Goal: Task Accomplishment & Management: Use online tool/utility

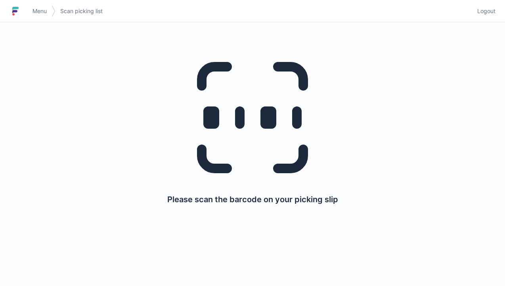
click at [35, 9] on span "Menu" at bounding box center [40, 11] width 14 height 8
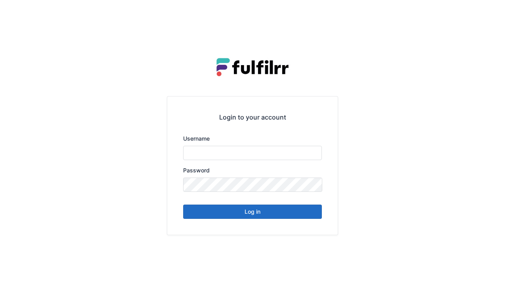
type input "******"
click at [248, 206] on button "Log in" at bounding box center [252, 211] width 139 height 14
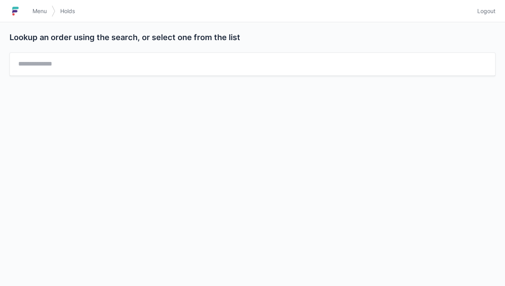
click at [46, 11] on span "Menu" at bounding box center [40, 11] width 14 height 8
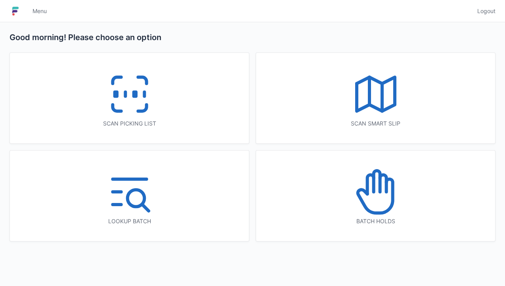
click at [132, 100] on icon at bounding box center [129, 94] width 51 height 51
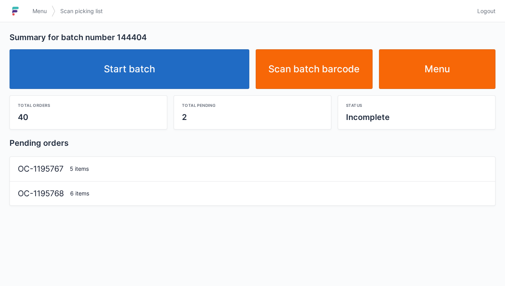
click at [142, 72] on link "Start batch" at bounding box center [130, 69] width 240 height 40
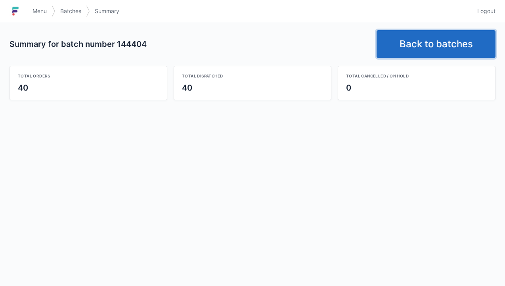
click at [432, 41] on link "Back to batches" at bounding box center [436, 44] width 119 height 28
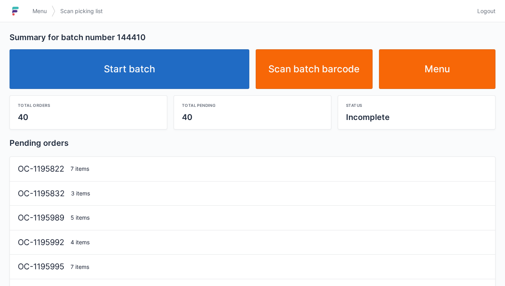
click at [152, 75] on link "Start batch" at bounding box center [130, 69] width 240 height 40
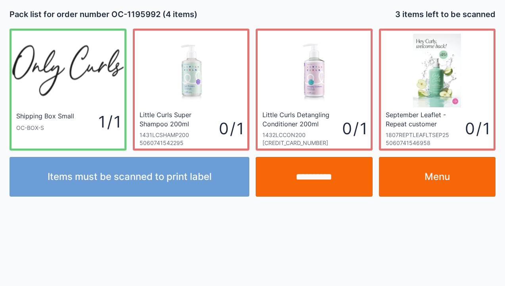
click at [449, 183] on link "Menu" at bounding box center [437, 177] width 117 height 40
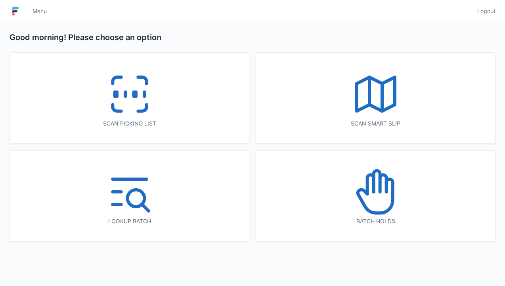
click at [146, 106] on icon at bounding box center [142, 108] width 8 height 6
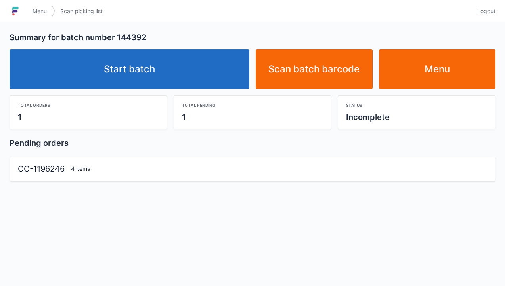
click at [141, 82] on link "Start batch" at bounding box center [130, 69] width 240 height 40
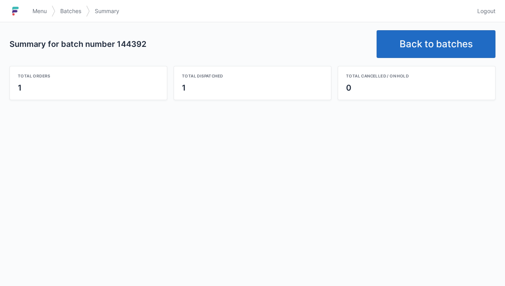
click at [430, 48] on link "Back to batches" at bounding box center [436, 44] width 119 height 28
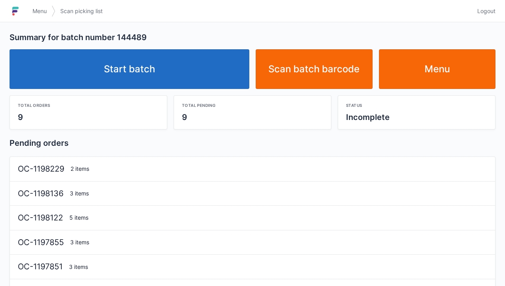
click at [140, 73] on link "Start batch" at bounding box center [130, 69] width 240 height 40
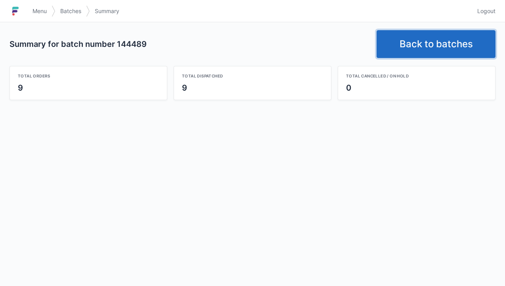
click at [441, 46] on link "Back to batches" at bounding box center [436, 44] width 119 height 28
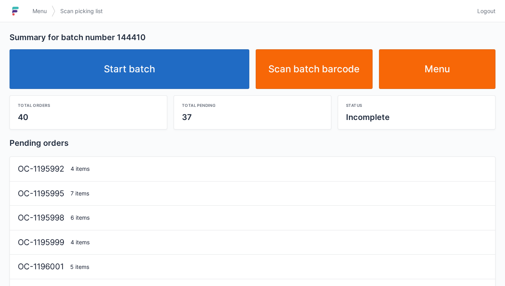
click at [141, 63] on link "Start batch" at bounding box center [130, 69] width 240 height 40
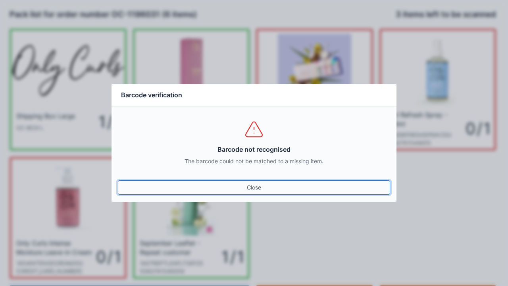
click at [254, 190] on link "Close" at bounding box center [254, 187] width 272 height 14
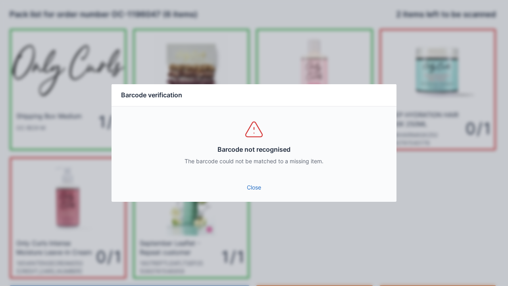
click at [254, 198] on div "Close" at bounding box center [253, 190] width 285 height 24
click at [260, 194] on link "Close" at bounding box center [254, 187] width 272 height 14
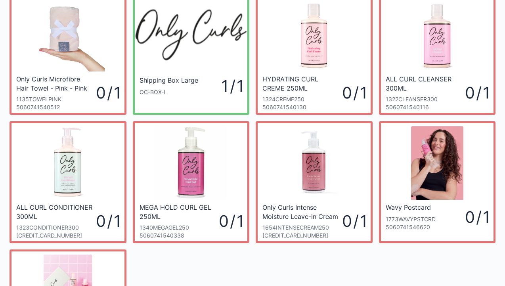
scroll to position [27, 0]
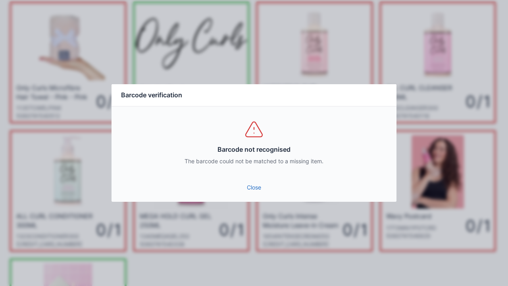
click at [260, 189] on link "Close" at bounding box center [254, 187] width 272 height 14
click at [262, 239] on div "Barcode verification Barcode not recognised The barcode could not be matched to…" at bounding box center [254, 143] width 508 height 286
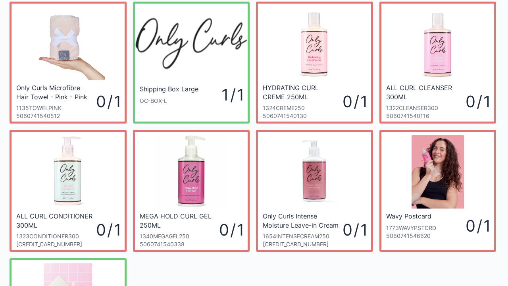
click at [250, 196] on div at bounding box center [254, 143] width 508 height 286
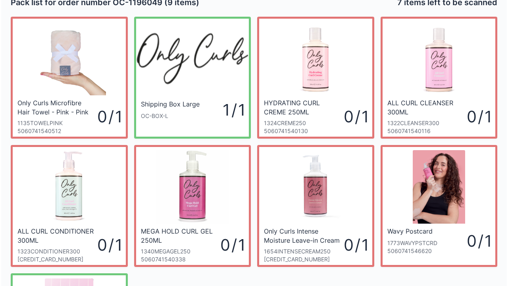
scroll to position [0, 0]
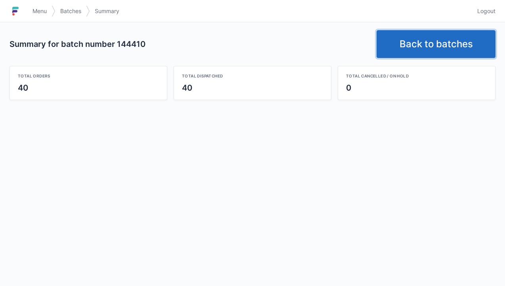
click at [436, 46] on link "Back to batches" at bounding box center [436, 44] width 119 height 28
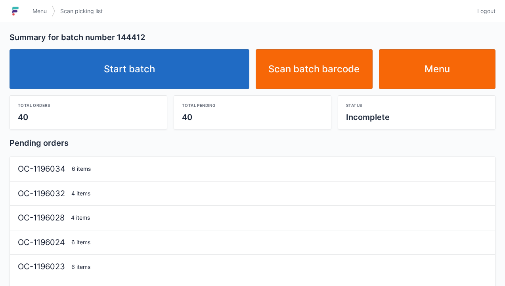
click at [150, 69] on link "Start batch" at bounding box center [130, 69] width 240 height 40
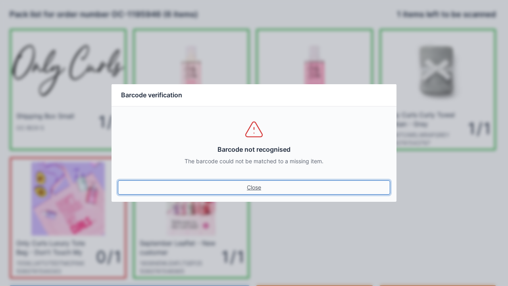
click at [255, 184] on link "Close" at bounding box center [254, 187] width 272 height 14
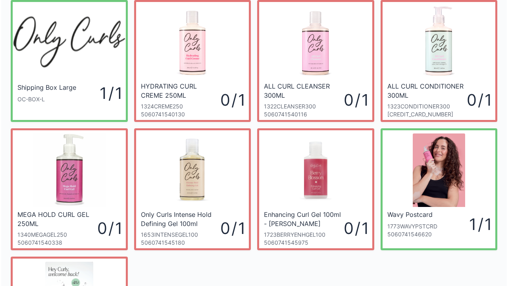
scroll to position [25, 0]
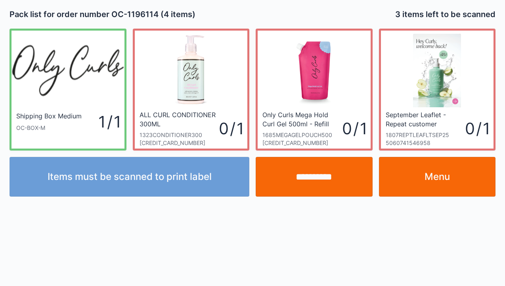
click at [437, 184] on link "Menu" at bounding box center [437, 177] width 117 height 40
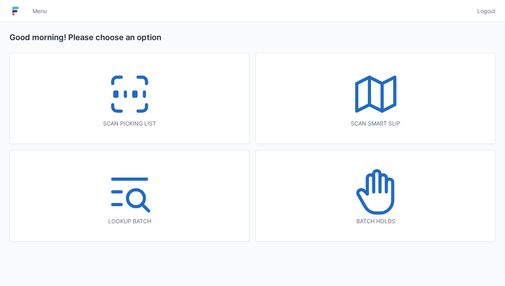
click at [145, 103] on icon at bounding box center [129, 94] width 51 height 51
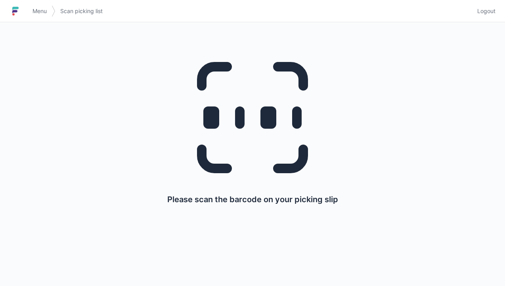
click at [38, 11] on span "Menu" at bounding box center [40, 11] width 14 height 8
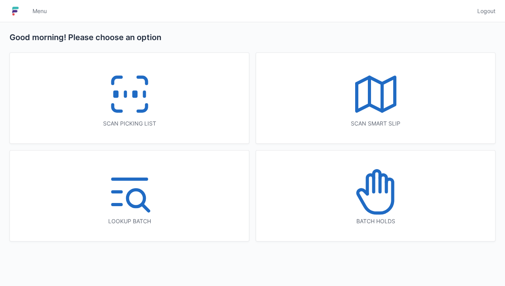
click at [148, 98] on icon at bounding box center [129, 94] width 51 height 51
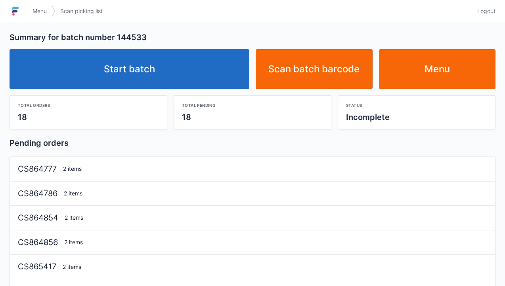
click at [130, 73] on link "Start batch" at bounding box center [130, 69] width 240 height 40
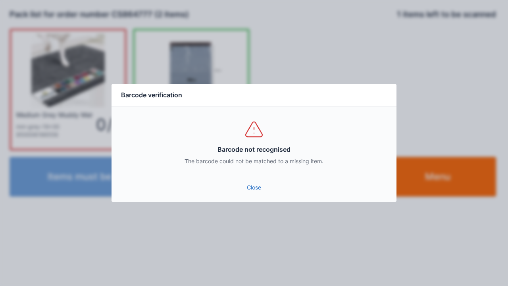
click at [256, 194] on link "Close" at bounding box center [254, 187] width 272 height 14
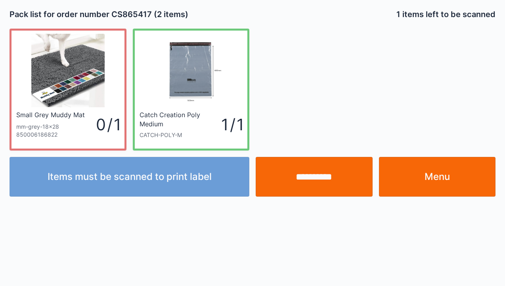
click at [434, 170] on link "Menu" at bounding box center [437, 177] width 117 height 40
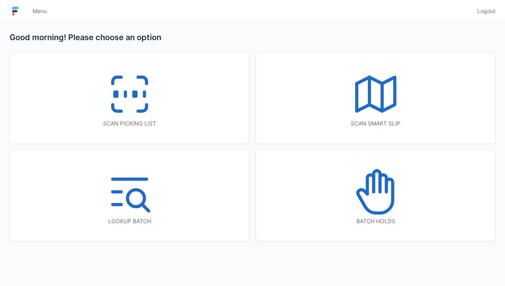
click at [133, 116] on icon at bounding box center [129, 94] width 51 height 51
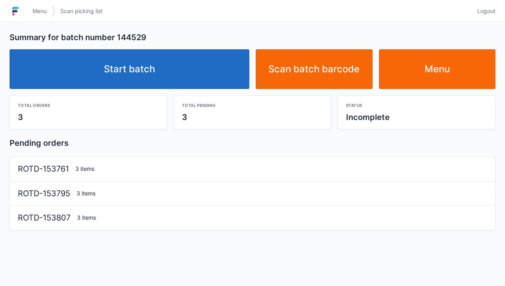
click at [129, 83] on link "Start batch" at bounding box center [130, 69] width 240 height 40
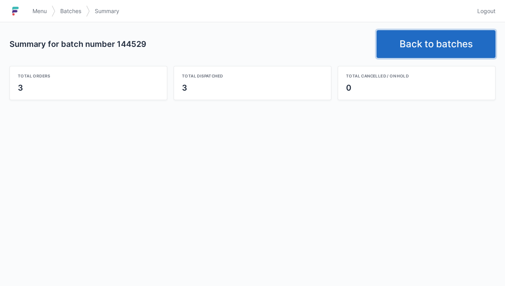
click at [444, 38] on link "Back to batches" at bounding box center [436, 44] width 119 height 28
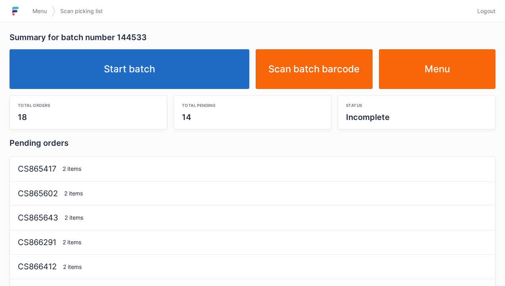
click at [151, 75] on link "Start batch" at bounding box center [130, 69] width 240 height 40
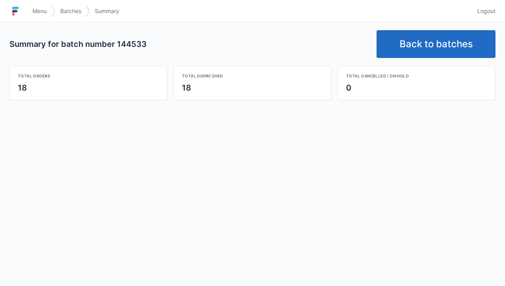
click at [436, 43] on link "Back to batches" at bounding box center [436, 44] width 119 height 28
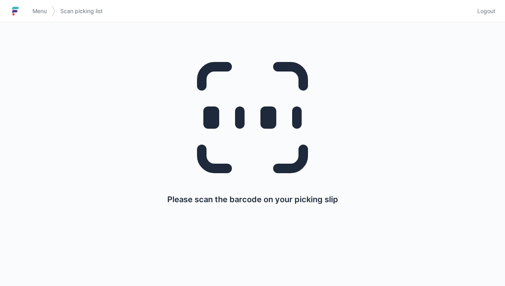
click at [45, 15] on link "Menu" at bounding box center [40, 11] width 24 height 14
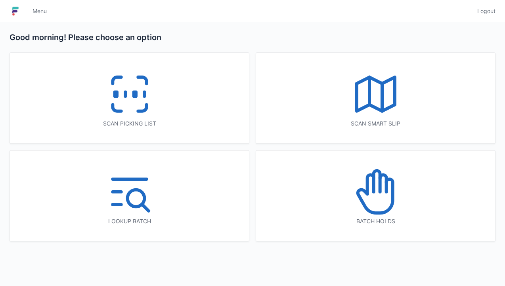
click at [136, 95] on rect at bounding box center [135, 94] width 2 height 4
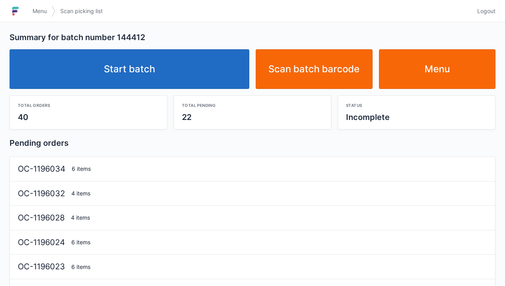
click at [98, 73] on link "Start batch" at bounding box center [130, 69] width 240 height 40
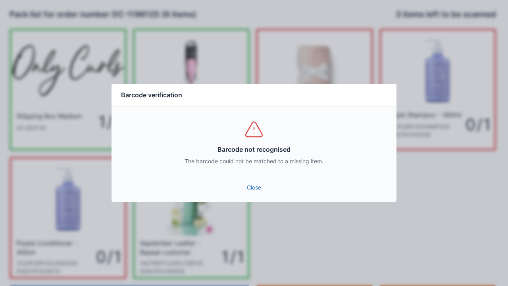
click at [260, 186] on link "Close" at bounding box center [254, 187] width 272 height 14
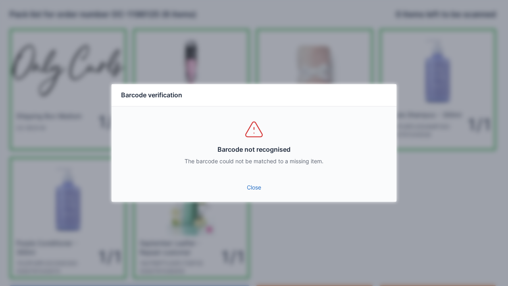
click at [250, 190] on link "Close" at bounding box center [254, 187] width 272 height 14
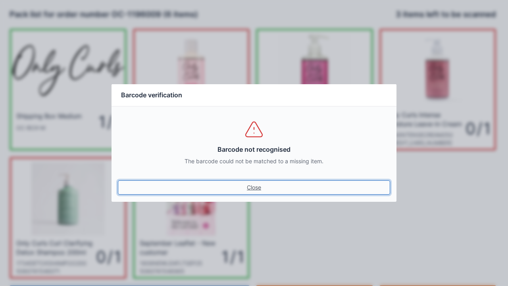
click at [252, 188] on link "Close" at bounding box center [254, 187] width 272 height 14
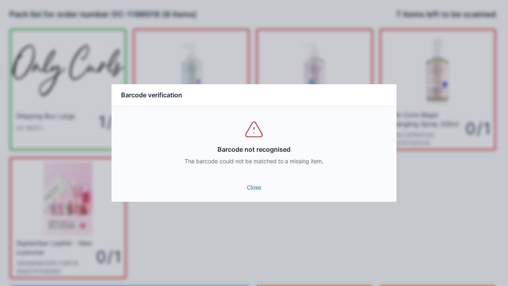
click at [253, 187] on link "Close" at bounding box center [254, 187] width 272 height 14
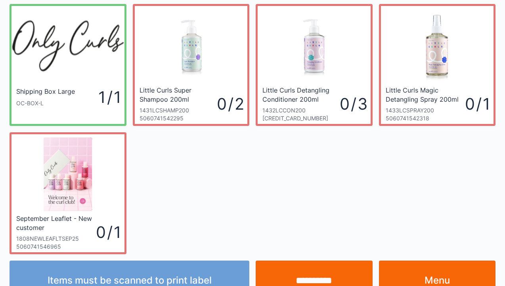
scroll to position [46, 0]
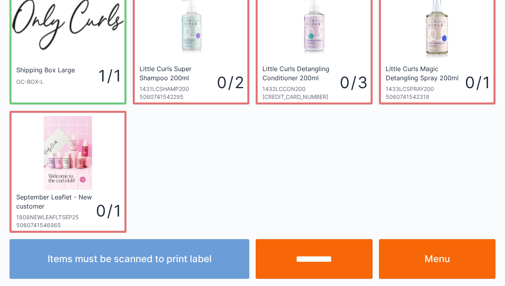
click at [438, 257] on link "Menu" at bounding box center [437, 259] width 117 height 40
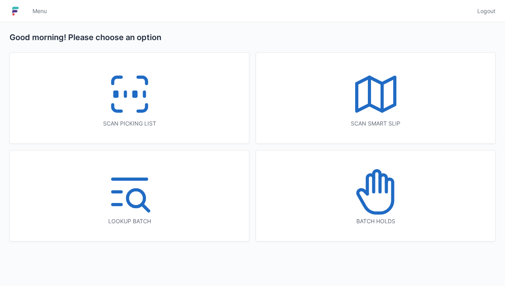
click at [140, 109] on icon at bounding box center [142, 108] width 8 height 6
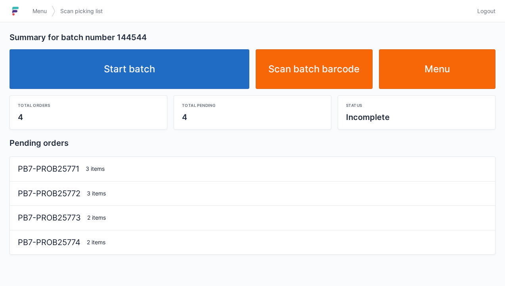
click at [151, 81] on link "Start batch" at bounding box center [130, 69] width 240 height 40
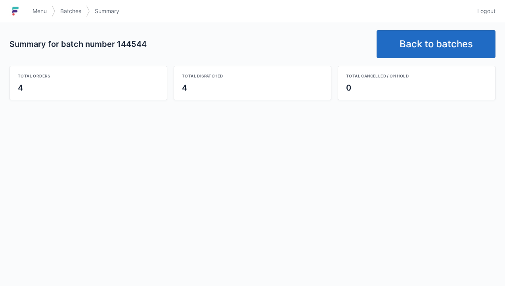
click at [438, 46] on link "Back to batches" at bounding box center [436, 44] width 119 height 28
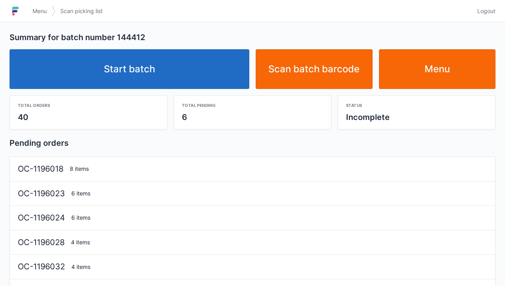
click at [135, 74] on link "Start batch" at bounding box center [130, 69] width 240 height 40
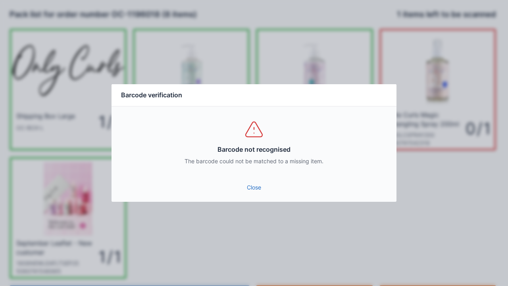
click at [252, 183] on link "Close" at bounding box center [254, 187] width 272 height 14
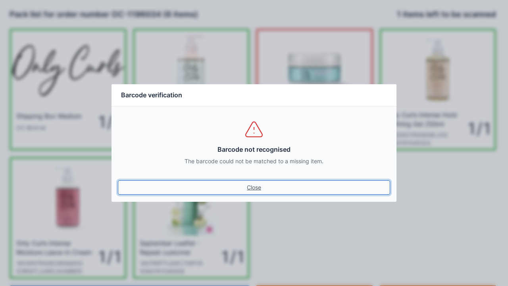
click at [257, 184] on link "Close" at bounding box center [254, 187] width 272 height 14
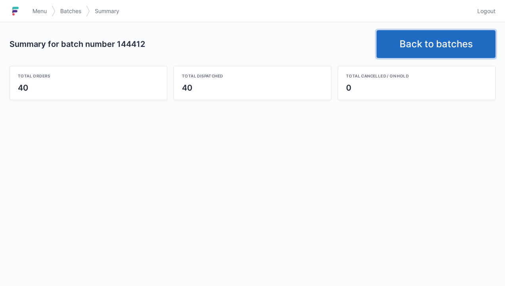
click at [445, 43] on link "Back to batches" at bounding box center [436, 44] width 119 height 28
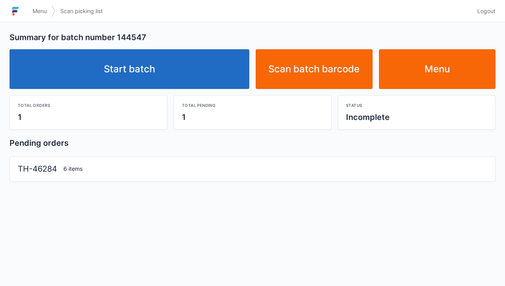
click at [156, 73] on link "Start batch" at bounding box center [130, 69] width 240 height 40
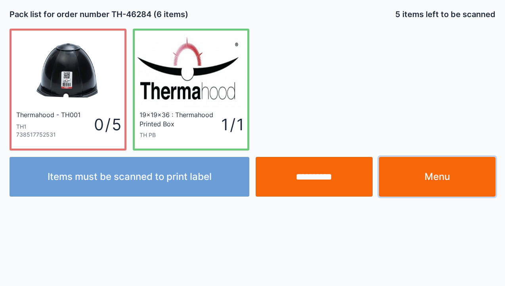
click at [447, 183] on link "Menu" at bounding box center [437, 177] width 117 height 40
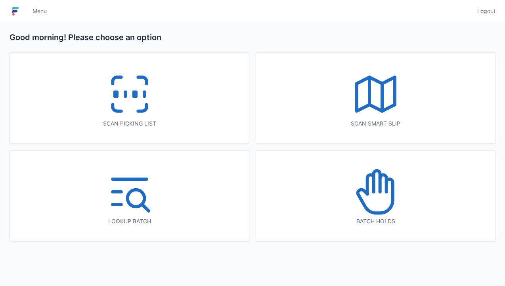
click at [137, 118] on icon at bounding box center [129, 94] width 51 height 51
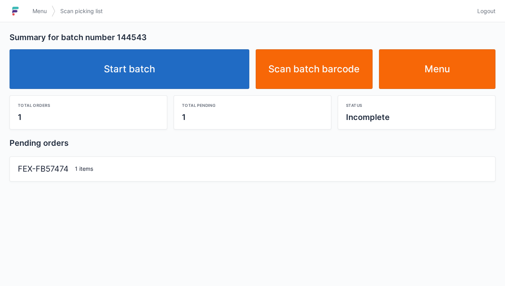
click at [153, 83] on link "Start batch" at bounding box center [130, 69] width 240 height 40
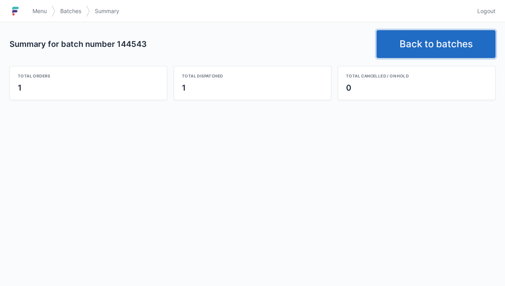
click at [433, 46] on link "Back to batches" at bounding box center [436, 44] width 119 height 28
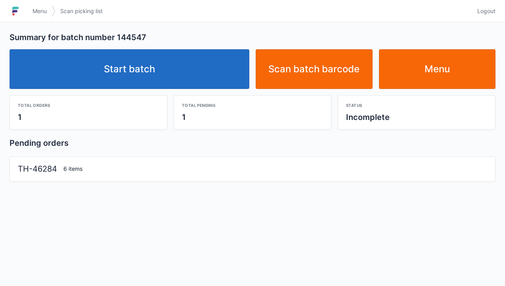
click at [144, 86] on link "Start batch" at bounding box center [130, 69] width 240 height 40
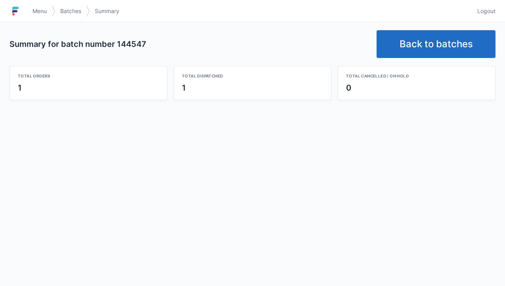
click at [451, 43] on link "Back to batches" at bounding box center [436, 44] width 119 height 28
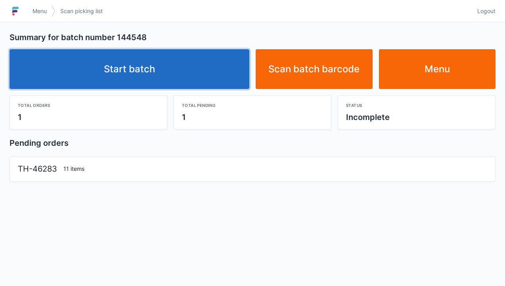
click at [144, 60] on link "Start batch" at bounding box center [130, 69] width 240 height 40
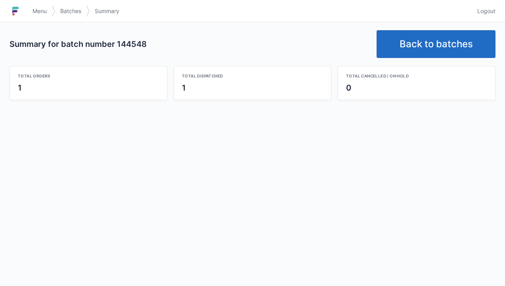
click at [430, 44] on link "Back to batches" at bounding box center [436, 44] width 119 height 28
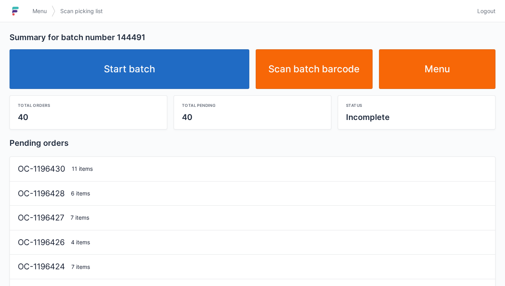
click at [171, 75] on link "Start batch" at bounding box center [130, 69] width 240 height 40
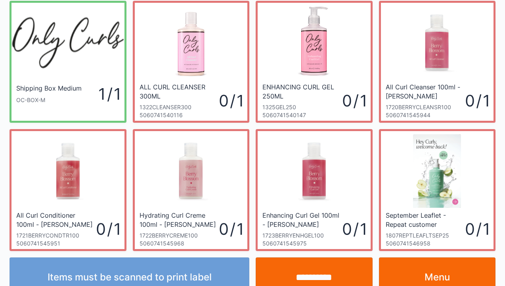
scroll to position [46, 0]
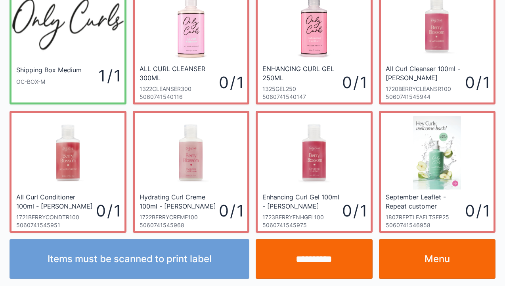
click at [450, 264] on link "Menu" at bounding box center [437, 259] width 117 height 40
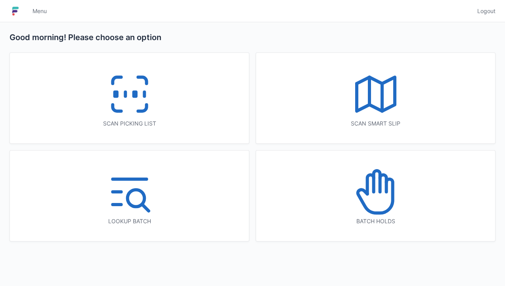
click at [140, 106] on icon at bounding box center [129, 94] width 51 height 51
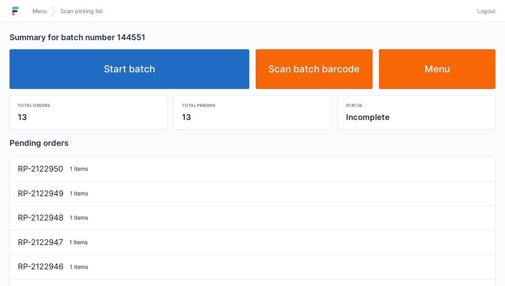
click at [153, 73] on link "Start batch" at bounding box center [130, 69] width 240 height 40
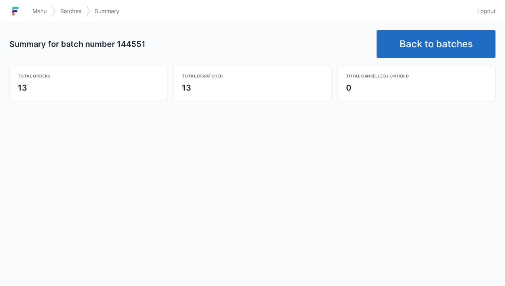
click at [436, 47] on link "Back to batches" at bounding box center [436, 44] width 119 height 28
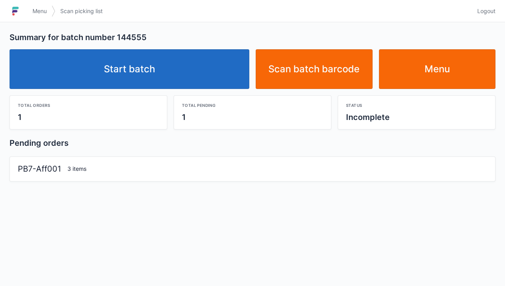
click at [159, 66] on link "Start batch" at bounding box center [130, 69] width 240 height 40
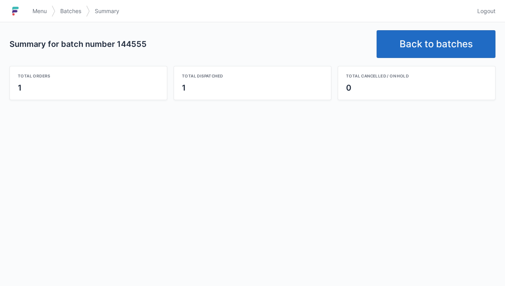
click at [432, 48] on link "Back to batches" at bounding box center [436, 44] width 119 height 28
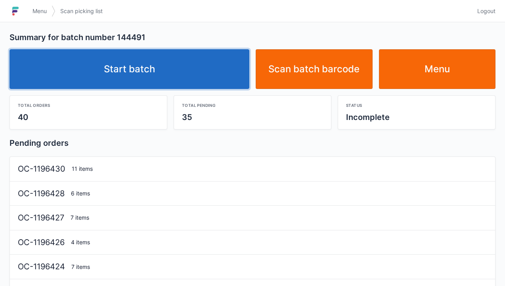
click at [178, 75] on link "Start batch" at bounding box center [130, 69] width 240 height 40
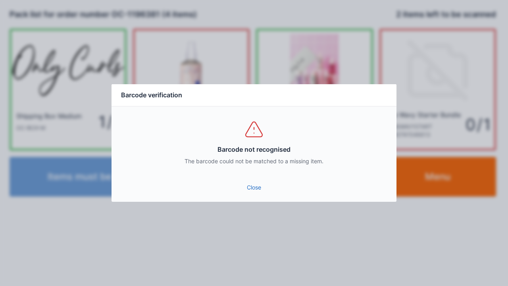
click at [255, 193] on link "Close" at bounding box center [254, 187] width 272 height 14
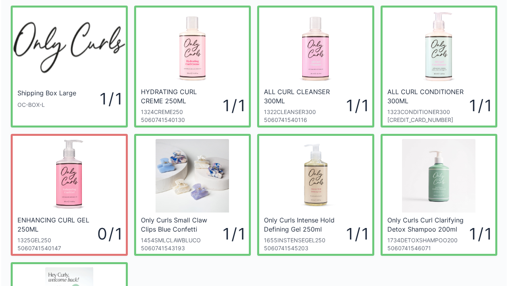
scroll to position [22, 0]
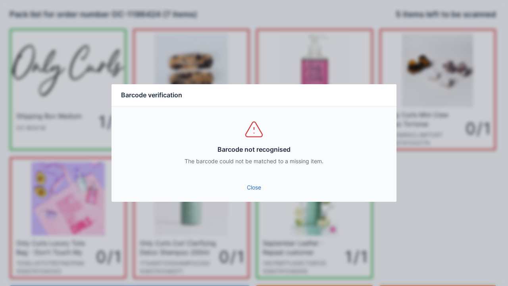
click at [260, 184] on link "Close" at bounding box center [254, 187] width 272 height 14
click at [255, 187] on link "Close" at bounding box center [254, 187] width 272 height 14
click at [263, 186] on link "Close" at bounding box center [254, 187] width 272 height 14
click at [254, 189] on link "Close" at bounding box center [254, 187] width 272 height 14
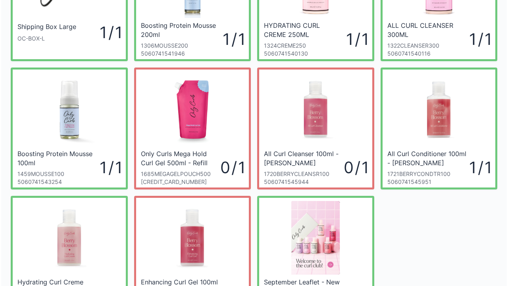
scroll to position [90, 0]
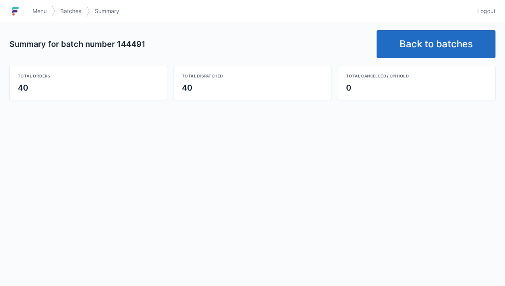
click at [426, 46] on link "Back to batches" at bounding box center [436, 44] width 119 height 28
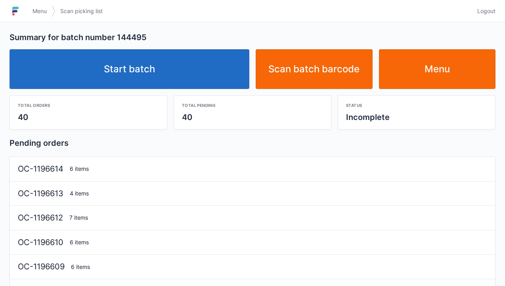
click at [142, 73] on link "Start batch" at bounding box center [130, 69] width 240 height 40
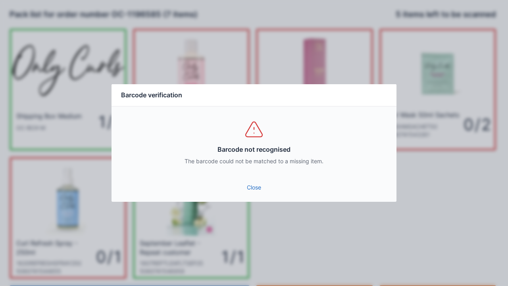
click at [250, 192] on link "Close" at bounding box center [254, 187] width 272 height 14
